Goal: Information Seeking & Learning: Learn about a topic

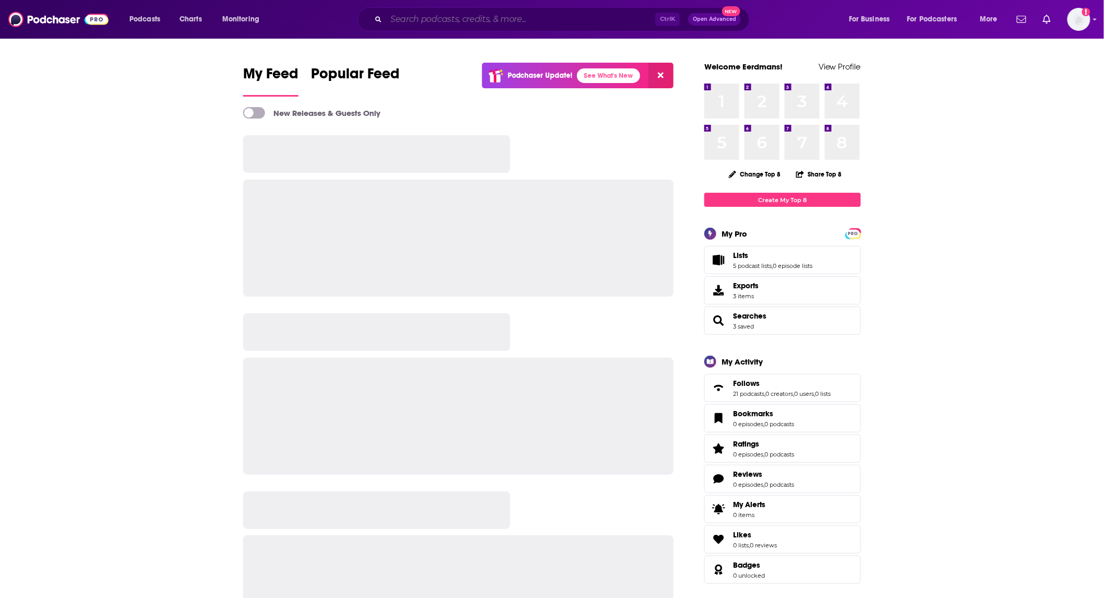
click at [529, 19] on input "Search podcasts, credits, & more..." at bounding box center [520, 19] width 269 height 17
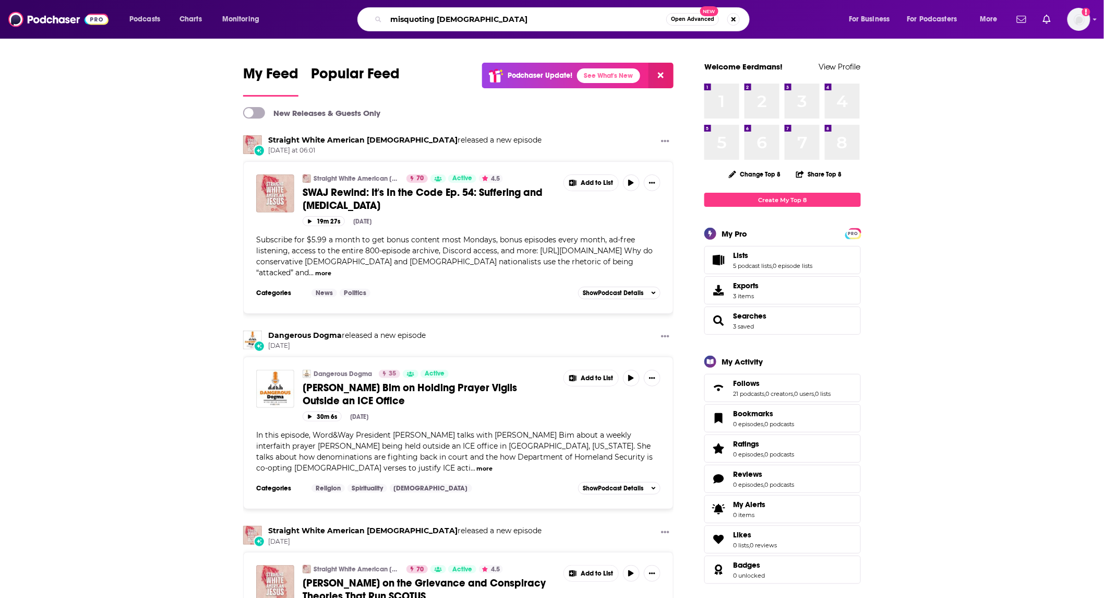
type input "misquoting [DEMOGRAPHIC_DATA]"
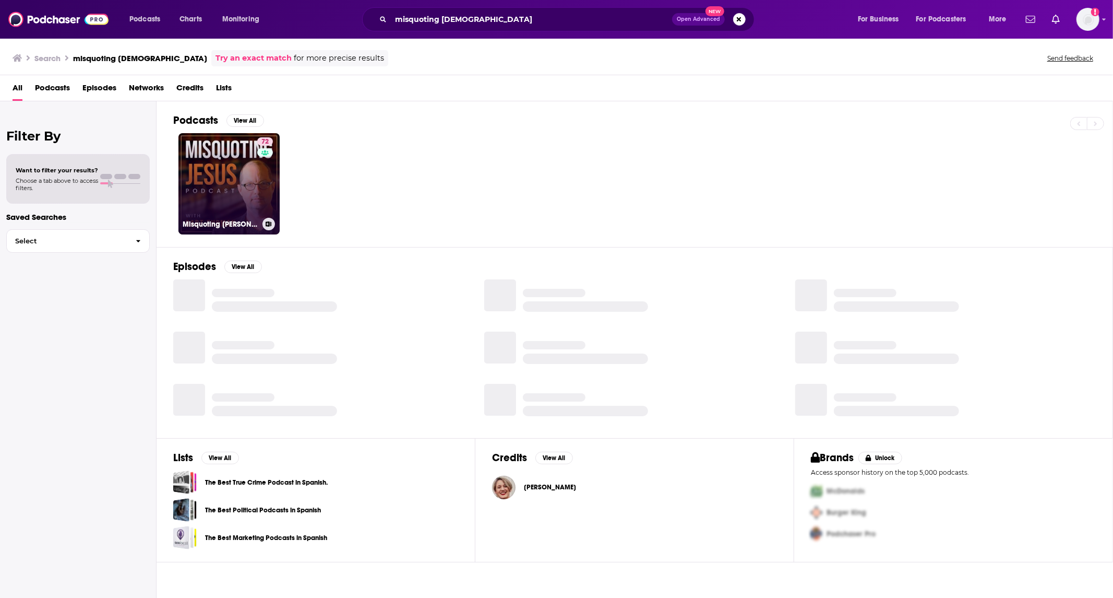
click at [227, 172] on link "72 Misquoting [DEMOGRAPHIC_DATA] with [PERSON_NAME]" at bounding box center [228, 183] width 101 height 101
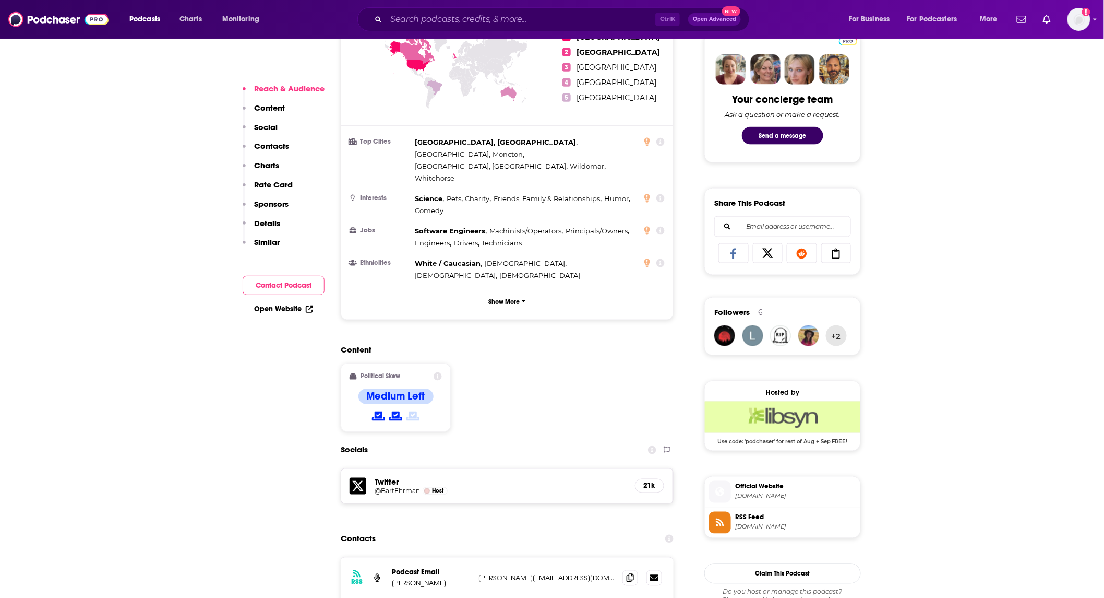
scroll to position [618, 0]
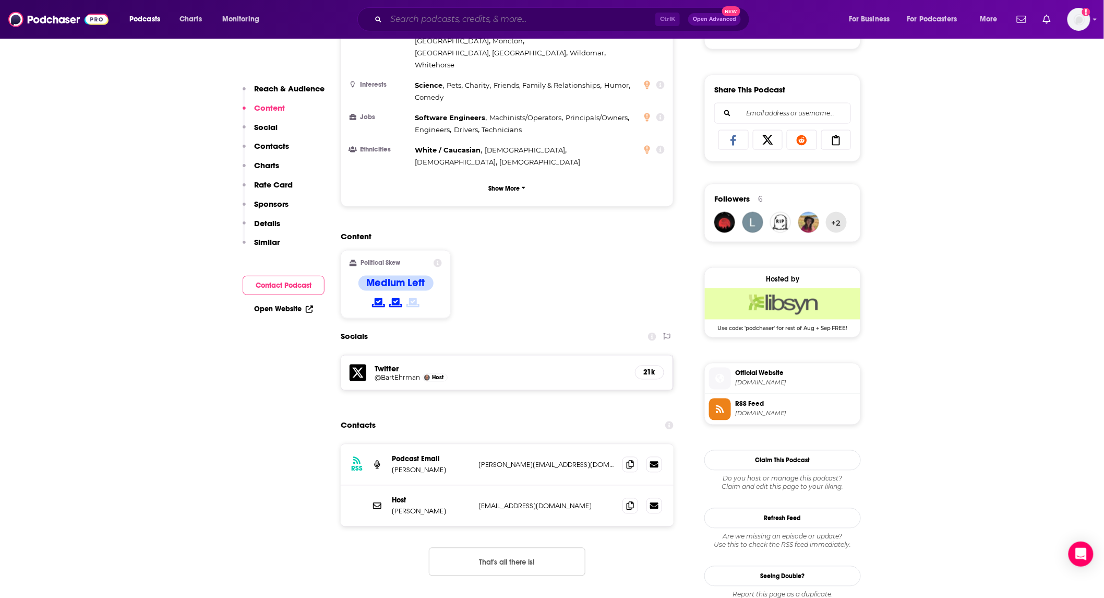
click at [502, 13] on input "Search podcasts, credits, & more..." at bounding box center [520, 19] width 269 height 17
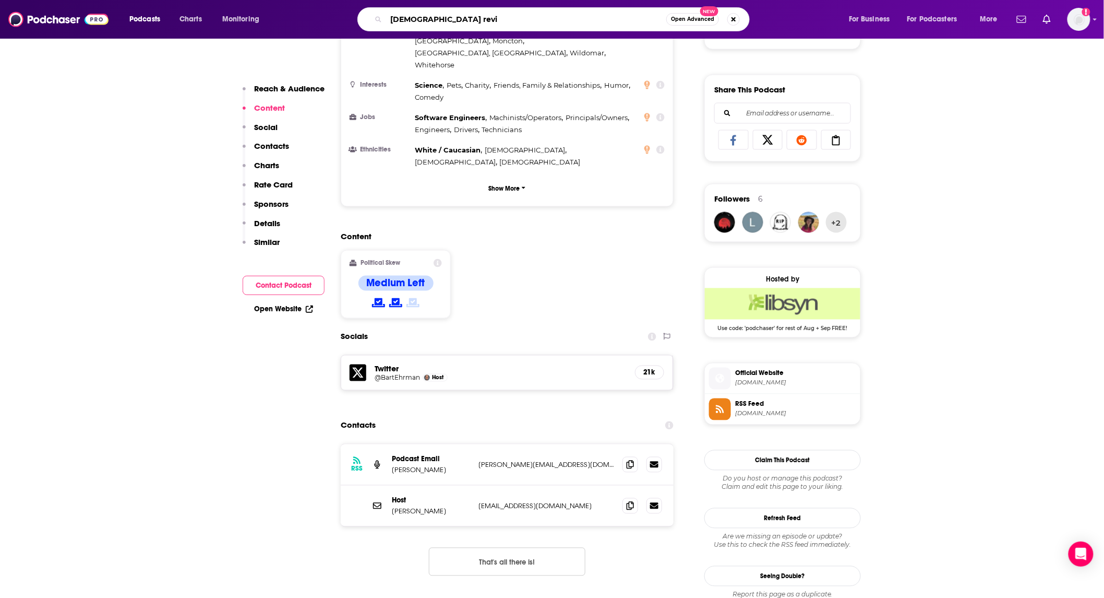
type input "[DEMOGRAPHIC_DATA] revie"
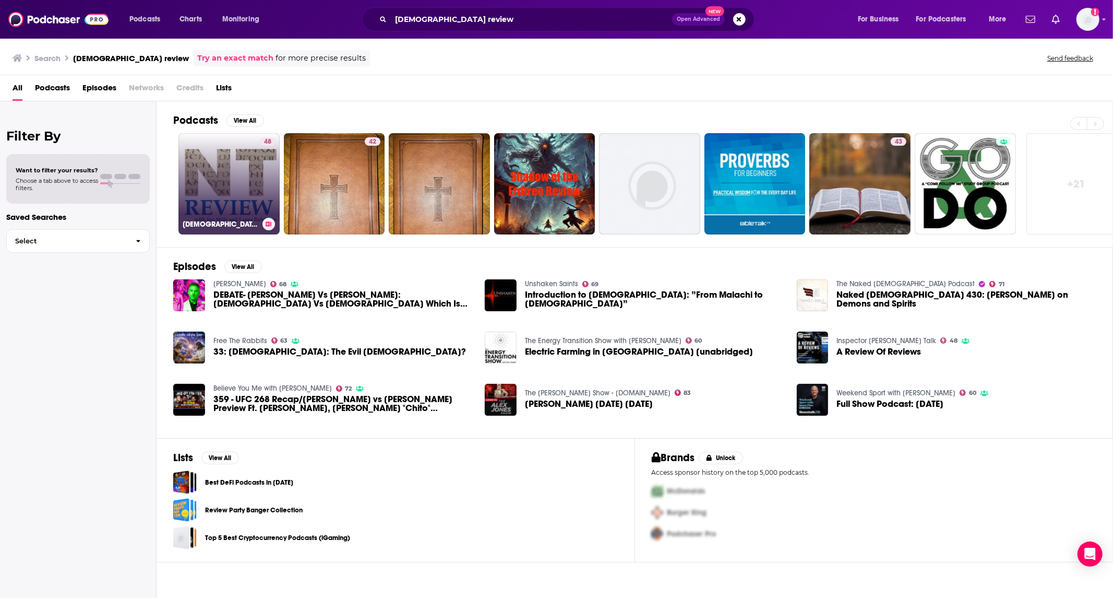
click at [252, 180] on link "48 [DEMOGRAPHIC_DATA] Review" at bounding box center [228, 183] width 101 height 101
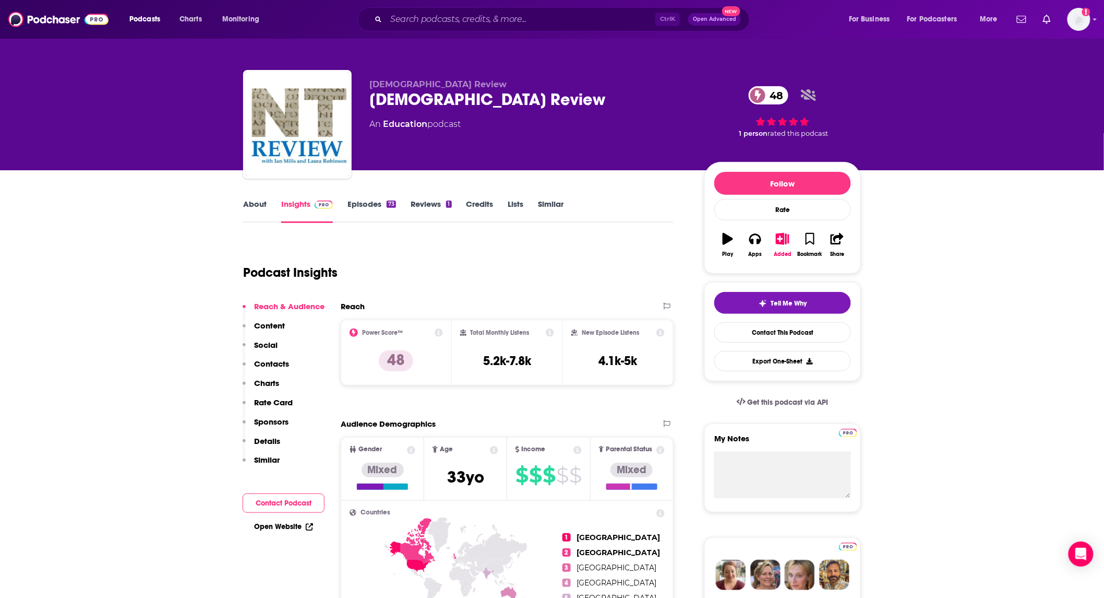
click at [364, 211] on link "Episodes 73" at bounding box center [372, 211] width 49 height 24
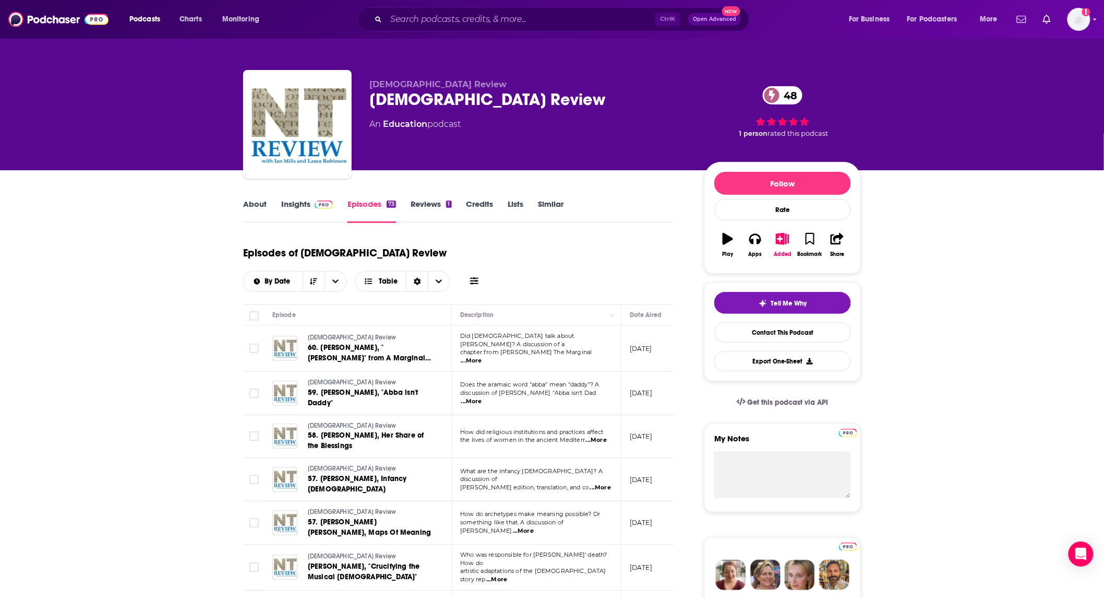
click at [482, 397] on span "...More" at bounding box center [471, 401] width 21 height 8
click at [298, 212] on link "Insights" at bounding box center [307, 211] width 52 height 24
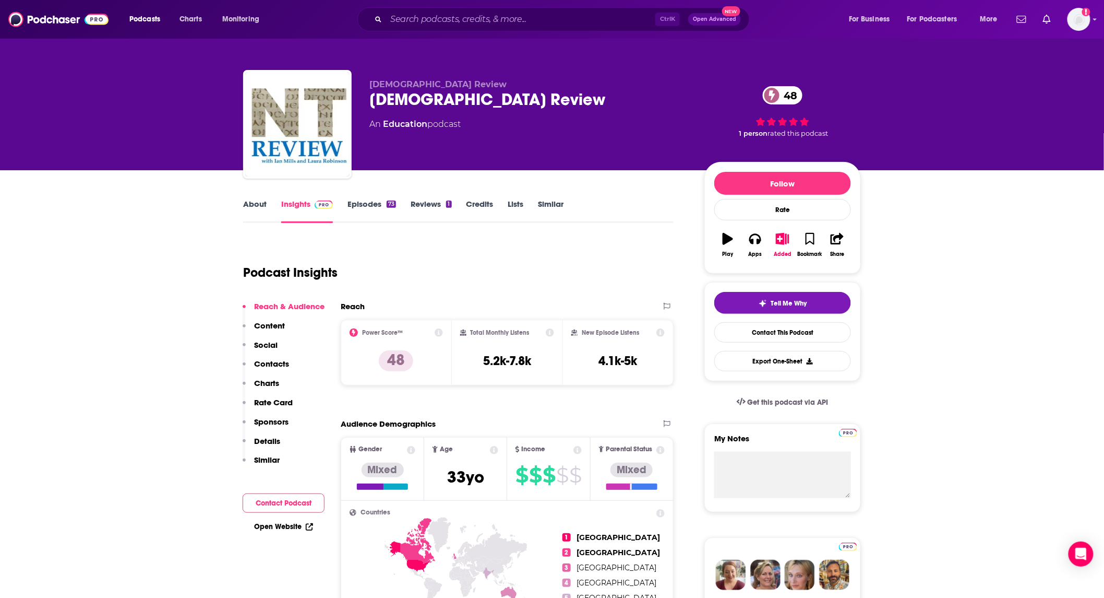
scroll to position [618, 0]
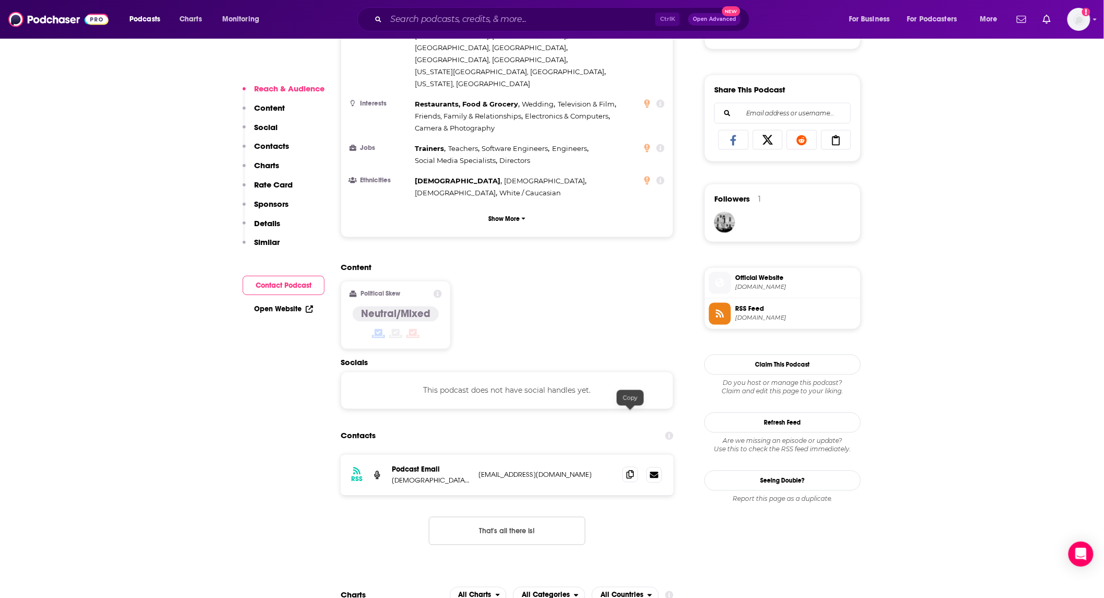
click at [628, 470] on icon at bounding box center [630, 474] width 7 height 8
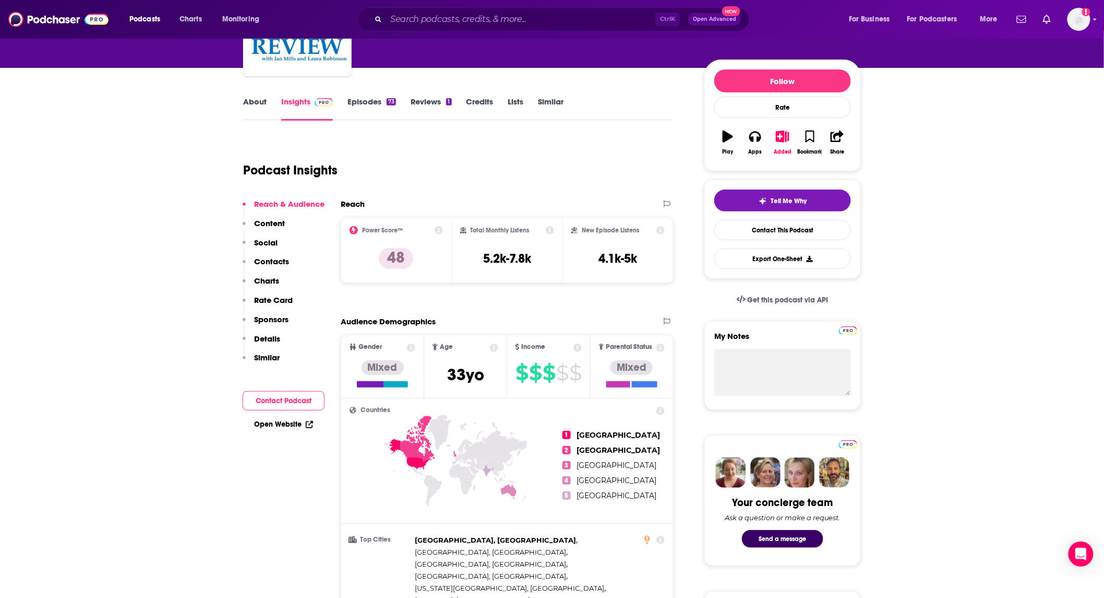
scroll to position [0, 0]
